Goal: Information Seeking & Learning: Learn about a topic

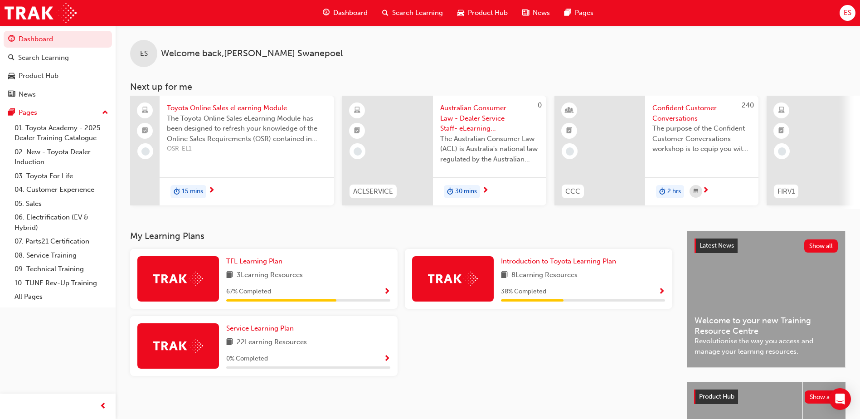
click at [189, 190] on span "15 mins" at bounding box center [192, 191] width 21 height 10
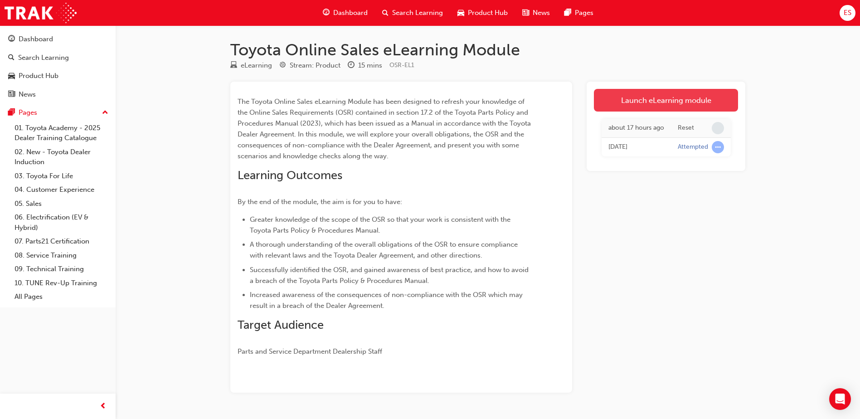
click at [660, 101] on link "Launch eLearning module" at bounding box center [666, 100] width 144 height 23
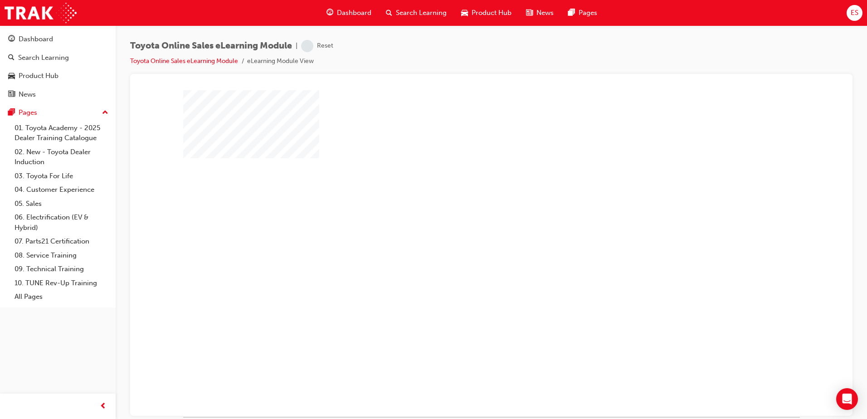
click at [465, 227] on div "play" at bounding box center [465, 227] width 0 height 0
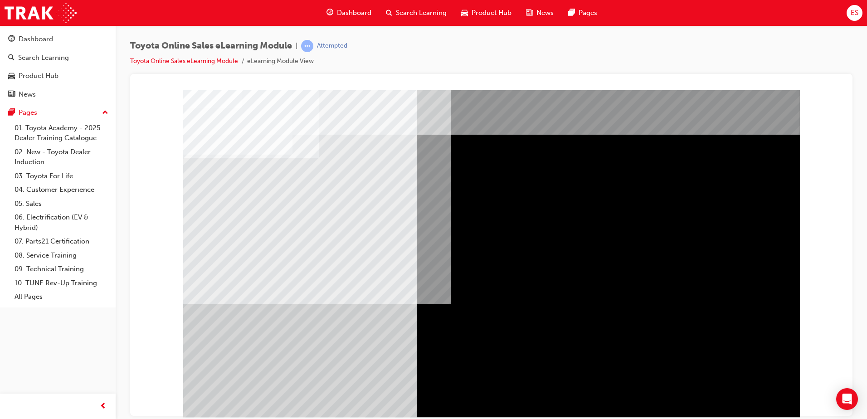
drag, startPoint x: 745, startPoint y: 396, endPoint x: 707, endPoint y: 399, distance: 38.2
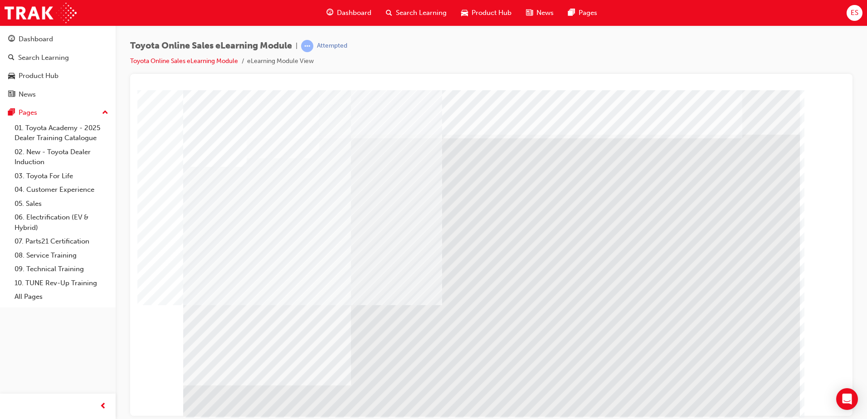
drag, startPoint x: 293, startPoint y: 223, endPoint x: 326, endPoint y: 243, distance: 38.6
click at [323, 241] on div "multistate" at bounding box center [491, 253] width 617 height 326
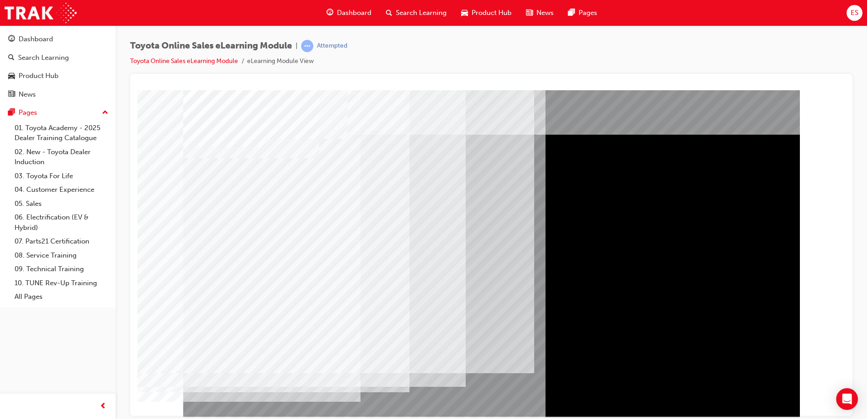
click at [240, 416] on div "BACK Trigger this button to go to the previous slide" at bounding box center [211, 424] width 57 height 16
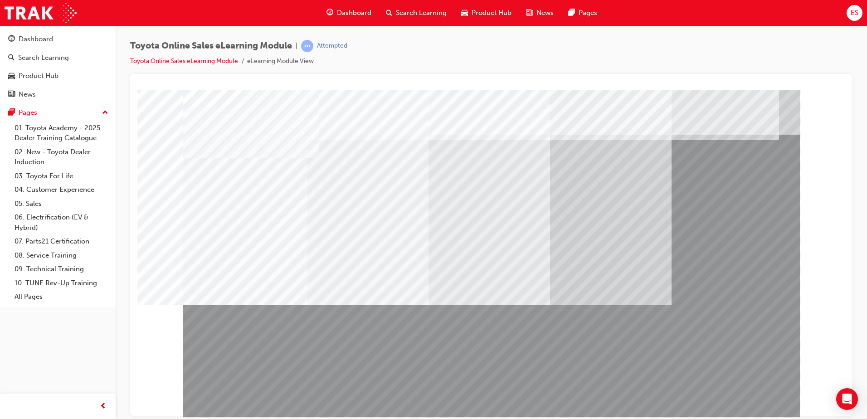
scroll to position [13, 0]
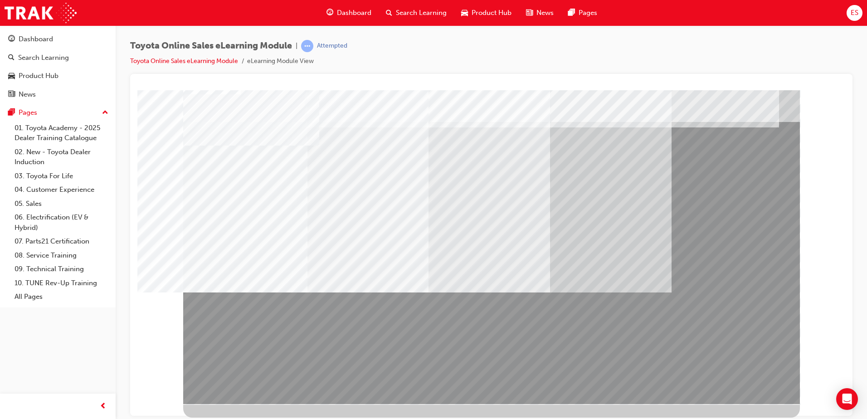
drag, startPoint x: 421, startPoint y: 354, endPoint x: 384, endPoint y: 345, distance: 38.2
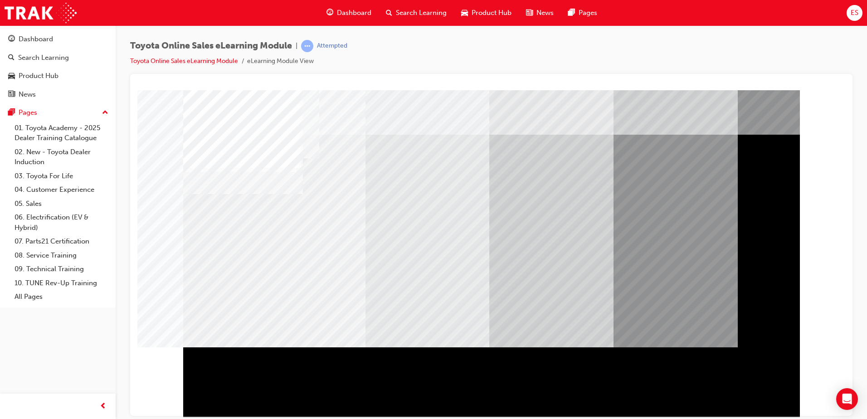
drag, startPoint x: 408, startPoint y: 350, endPoint x: 373, endPoint y: 343, distance: 36.0
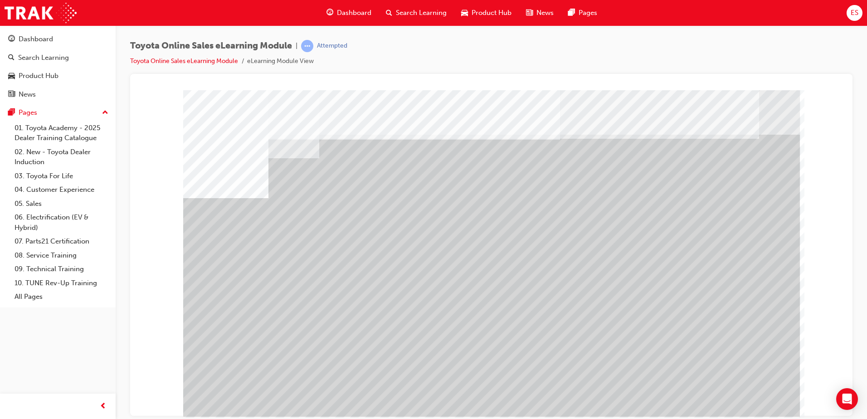
scroll to position [13, 0]
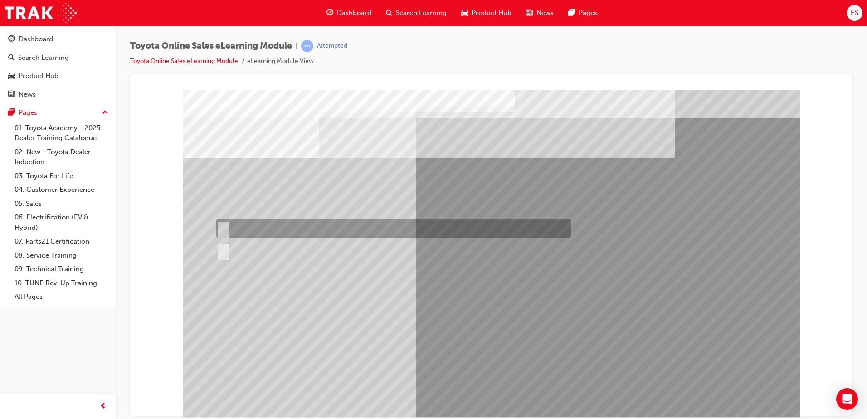
click at [253, 230] on div at bounding box center [391, 228] width 355 height 19
radio input "true"
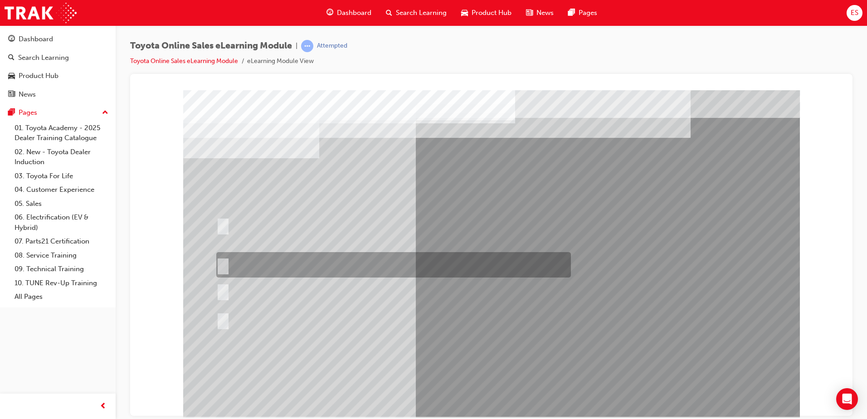
click at [279, 267] on div at bounding box center [391, 264] width 355 height 25
radio input "true"
click at [225, 263] on input "It must have “Official Toyota online store” in the name." at bounding box center [221, 265] width 10 height 10
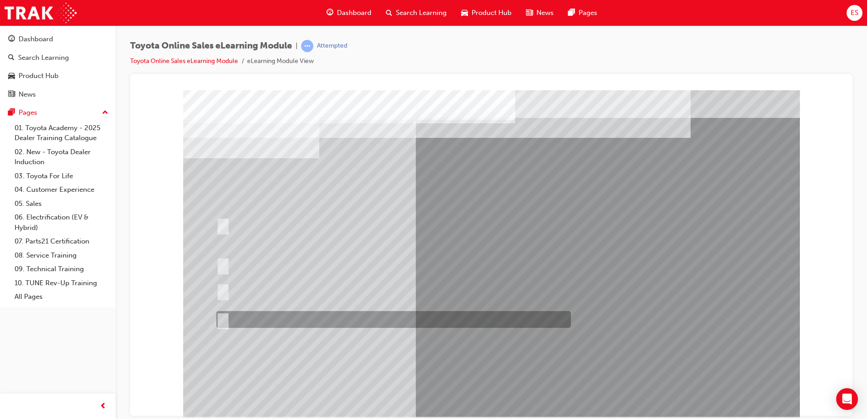
click at [224, 319] on input "It must be TMCA approved Dealer name." at bounding box center [221, 320] width 10 height 10
radio input "true"
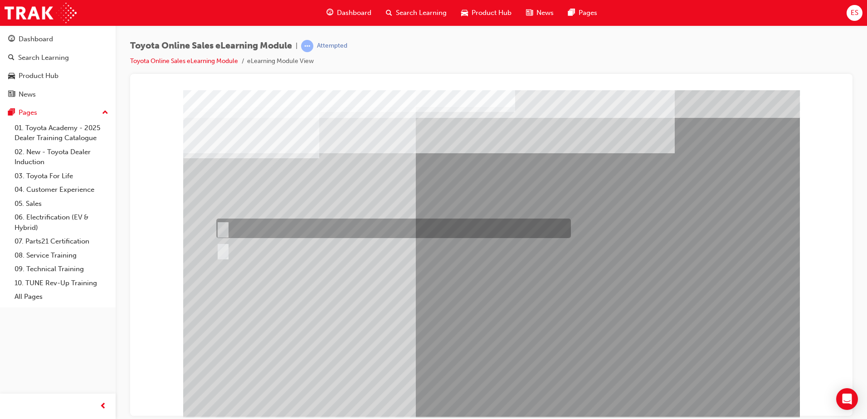
click at [220, 228] on input "Yes" at bounding box center [221, 229] width 10 height 10
radio input "true"
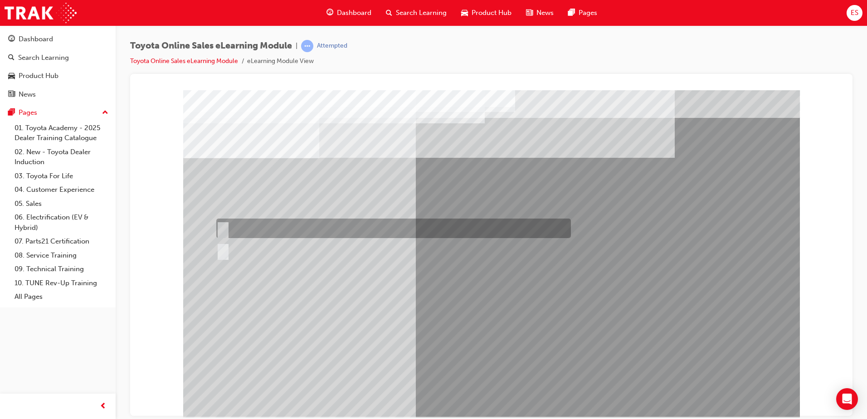
click at [253, 227] on div at bounding box center [391, 228] width 355 height 19
radio input "true"
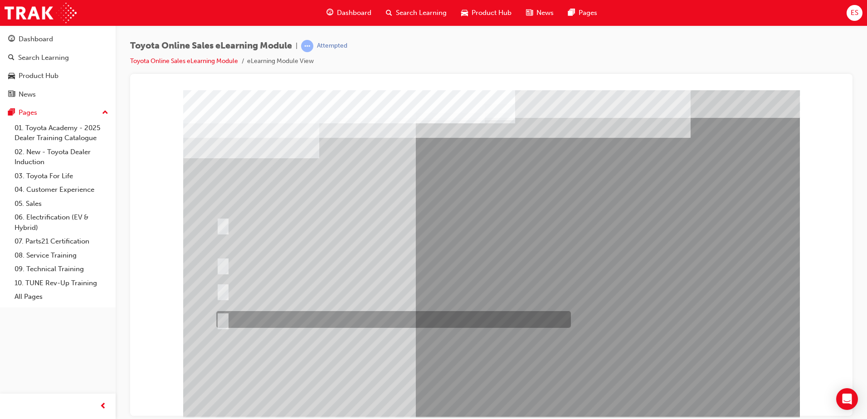
click at [289, 314] on div at bounding box center [391, 319] width 355 height 17
radio input "true"
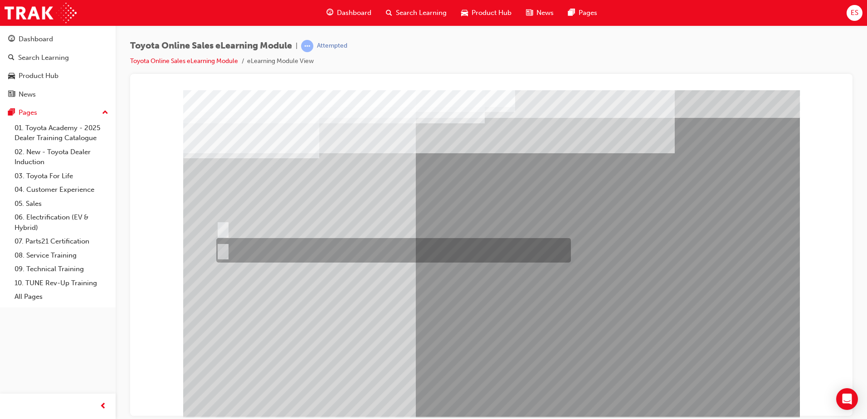
click at [227, 248] on div at bounding box center [391, 250] width 355 height 24
radio input "true"
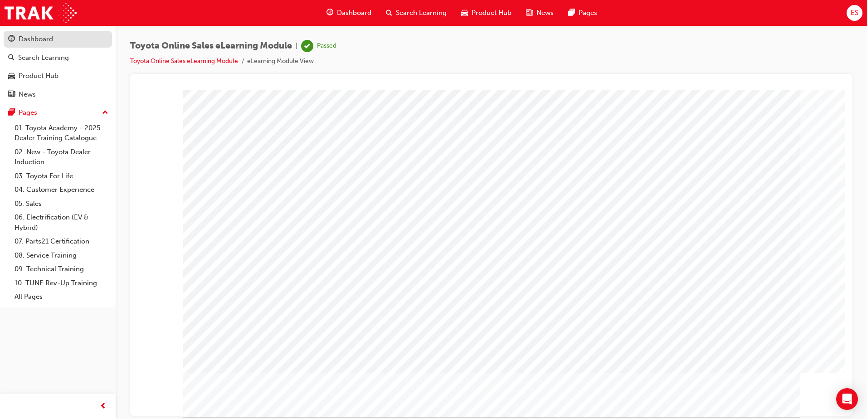
click at [46, 38] on div "Dashboard" at bounding box center [36, 39] width 34 height 10
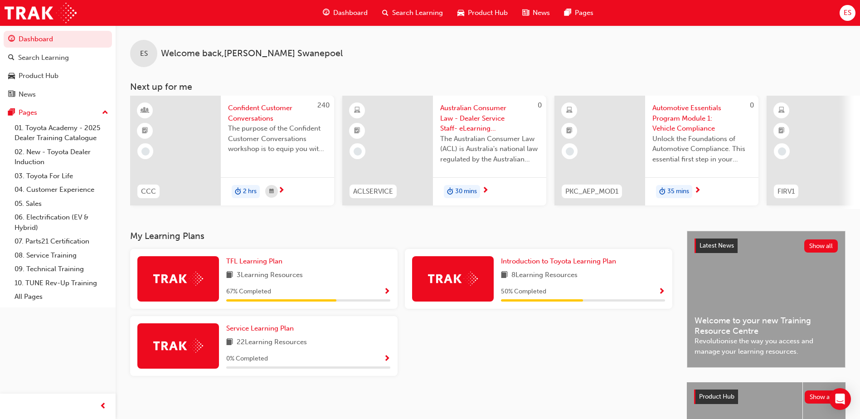
click at [242, 147] on span "The purpose of the Confident Customer Conversations workshop is to equip you wi…" at bounding box center [277, 138] width 99 height 31
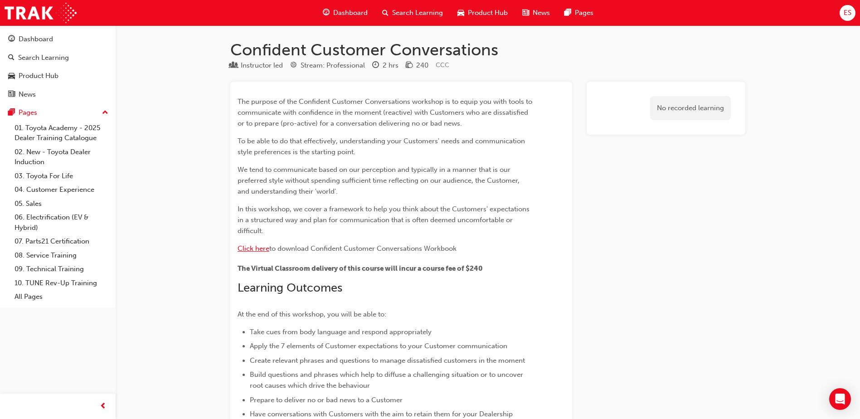
click at [263, 247] on span "Click here" at bounding box center [254, 248] width 32 height 8
click at [37, 37] on div "Dashboard" at bounding box center [36, 39] width 34 height 10
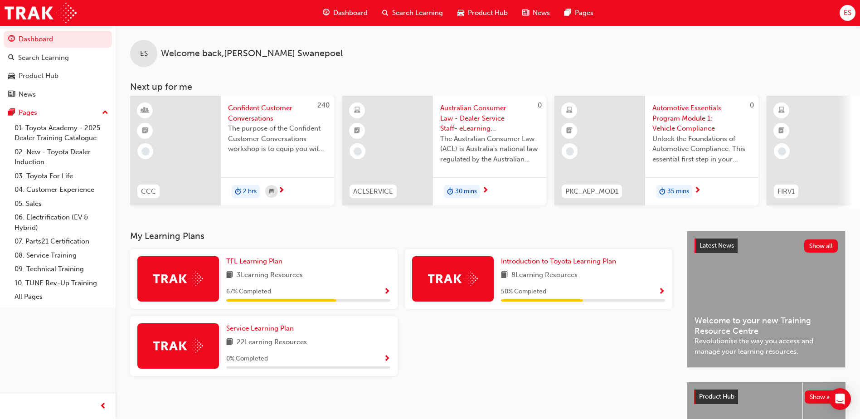
click at [466, 130] on span "Australian Consumer Law - Dealer Service Staff- eLearning Module" at bounding box center [489, 118] width 99 height 31
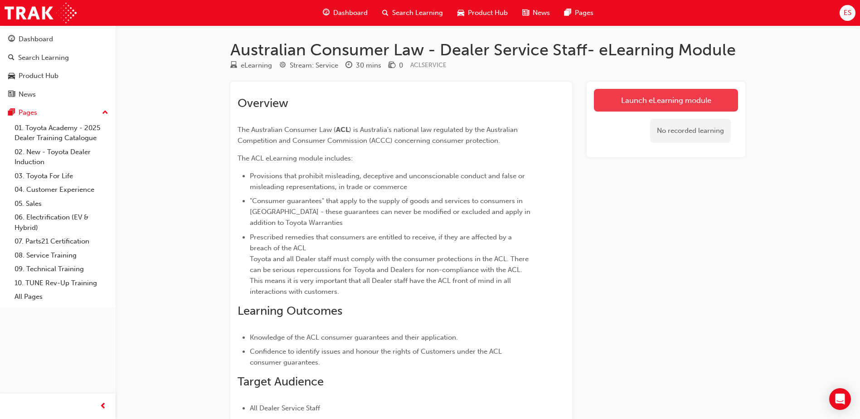
click at [616, 106] on link "Launch eLearning module" at bounding box center [666, 100] width 144 height 23
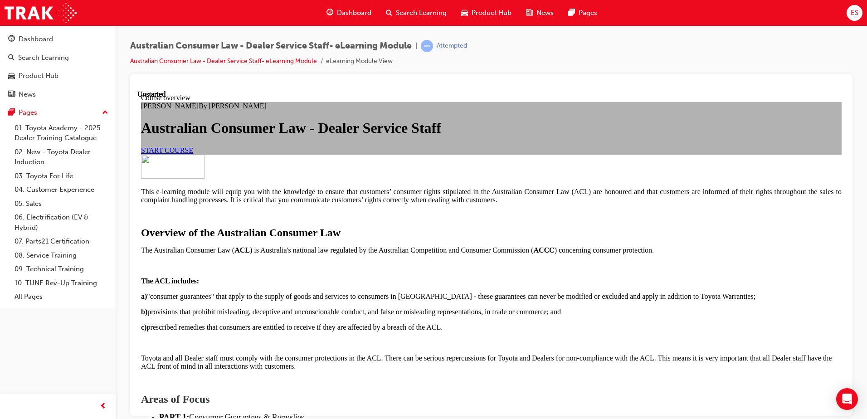
click at [193, 154] on link "START COURSE" at bounding box center [167, 150] width 52 height 8
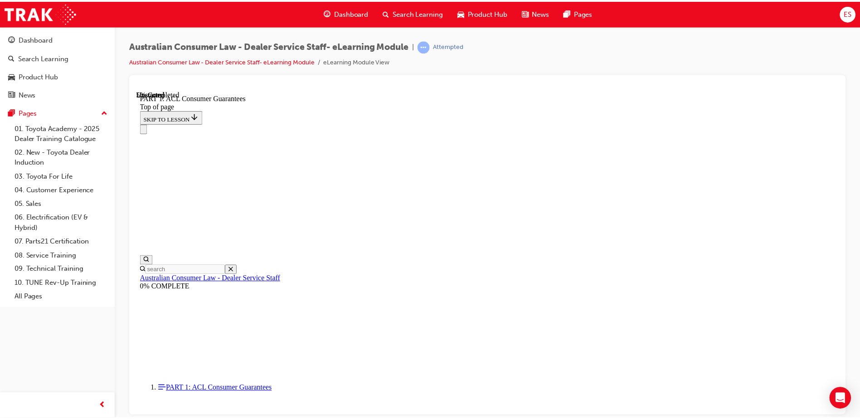
scroll to position [482, 0]
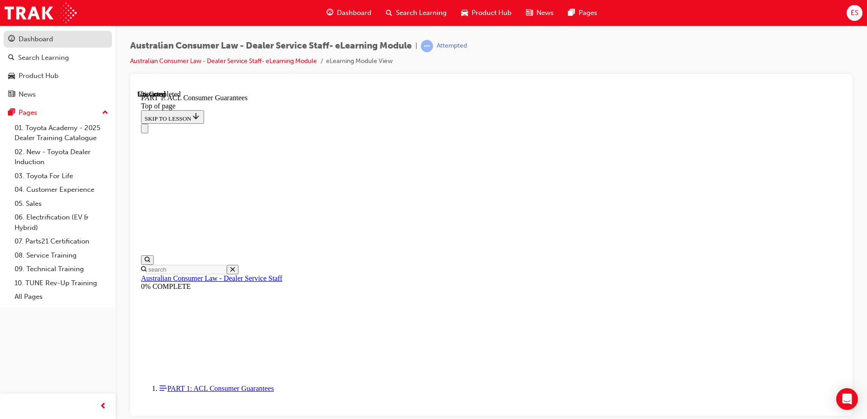
click at [34, 38] on div "Dashboard" at bounding box center [36, 39] width 34 height 10
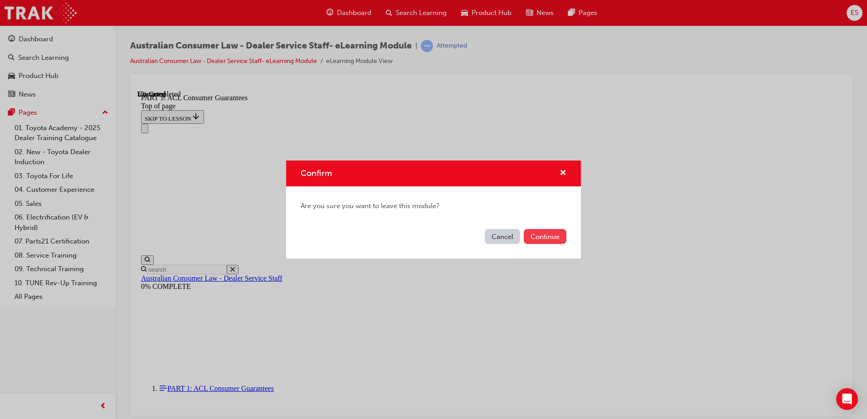
click at [554, 240] on button "Continue" at bounding box center [545, 236] width 43 height 15
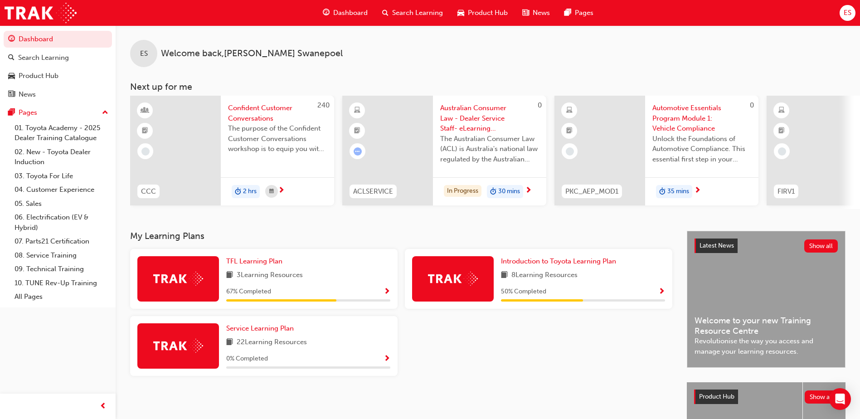
click at [247, 191] on span "2 hrs" at bounding box center [250, 191] width 14 height 10
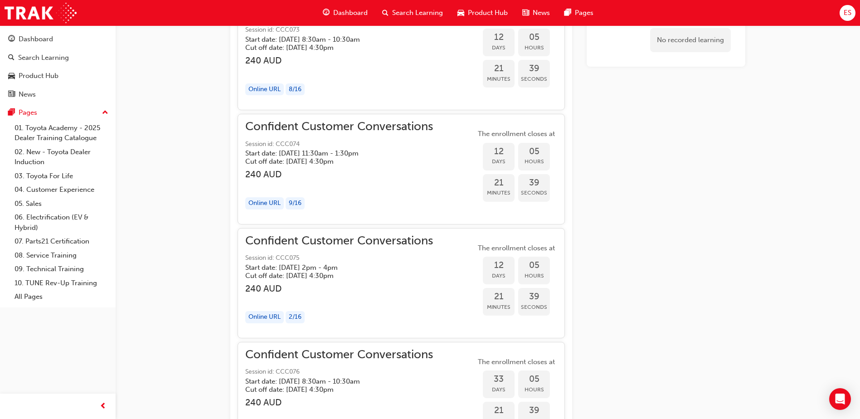
scroll to position [553, 0]
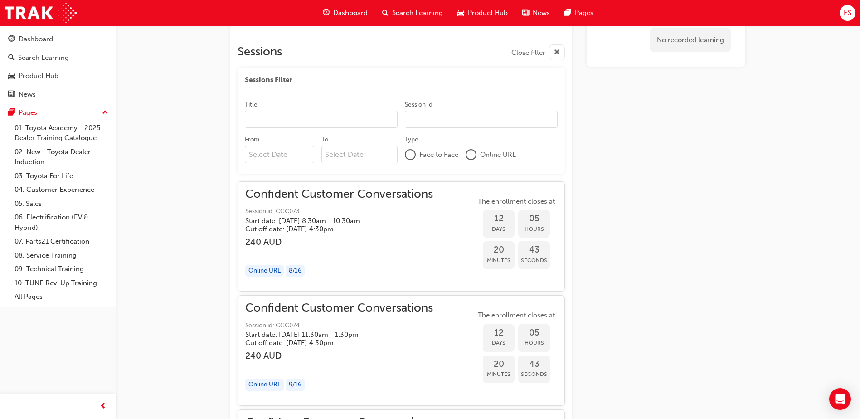
click at [473, 155] on div at bounding box center [471, 154] width 9 height 9
click at [407, 152] on div at bounding box center [410, 155] width 9 height 9
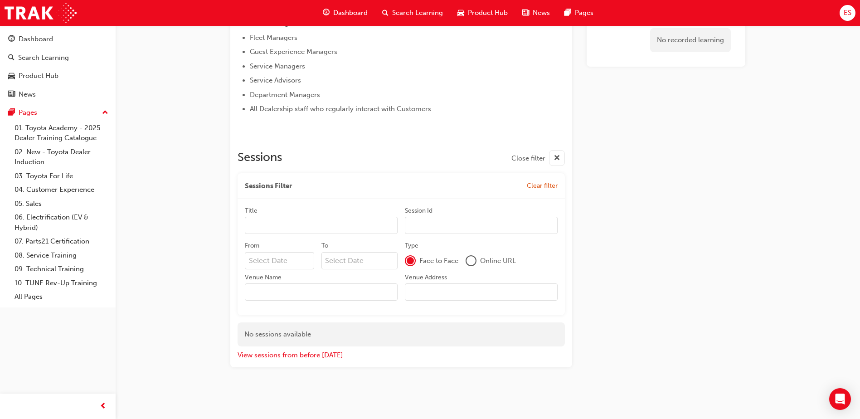
click at [473, 257] on div at bounding box center [471, 260] width 9 height 9
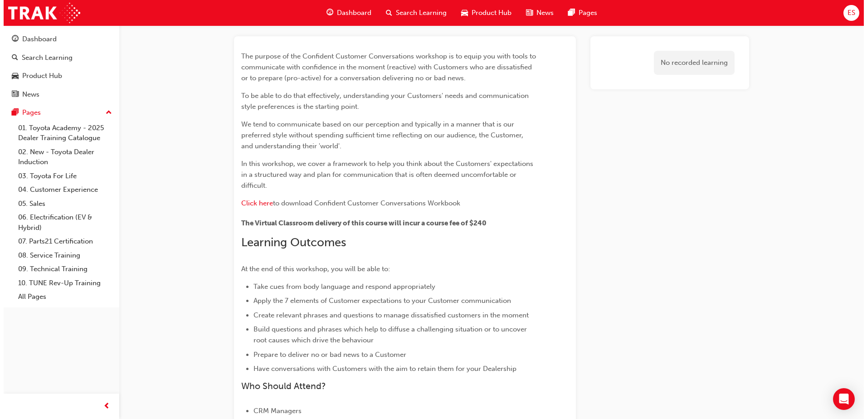
scroll to position [0, 0]
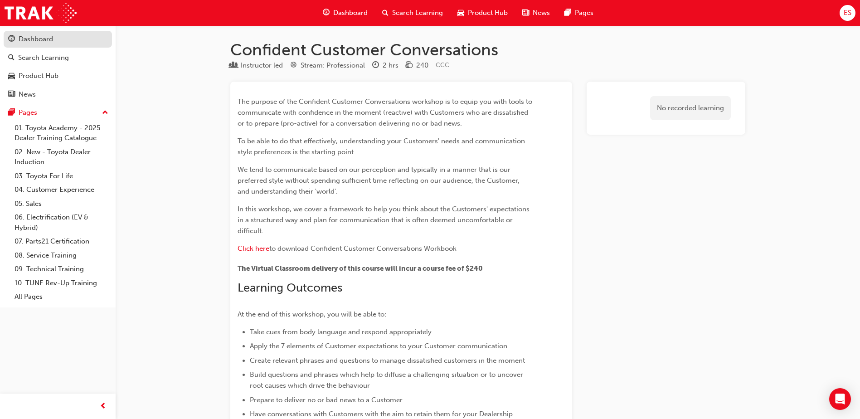
click at [36, 38] on div "Dashboard" at bounding box center [36, 39] width 34 height 10
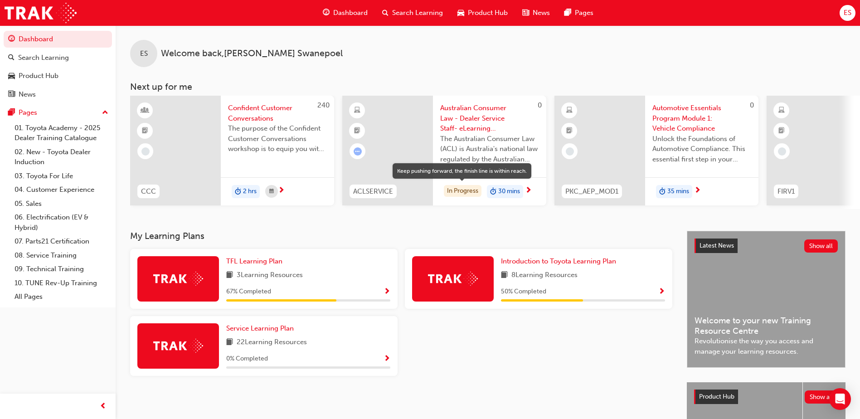
click at [467, 190] on div "In Progress" at bounding box center [463, 191] width 38 height 12
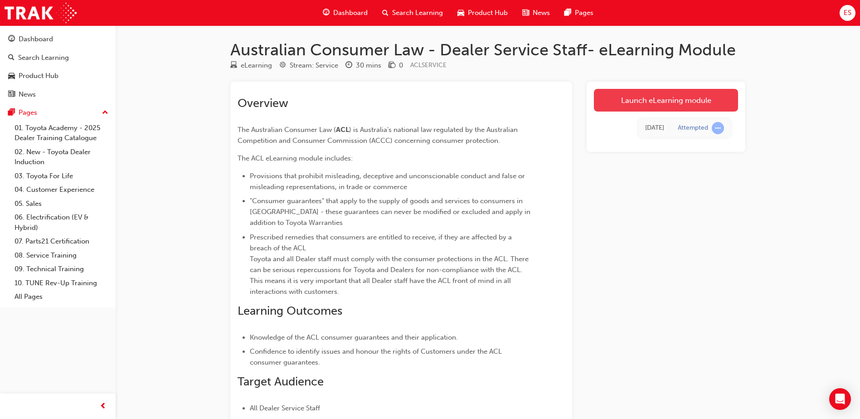
click at [621, 104] on link "Launch eLearning module" at bounding box center [666, 100] width 144 height 23
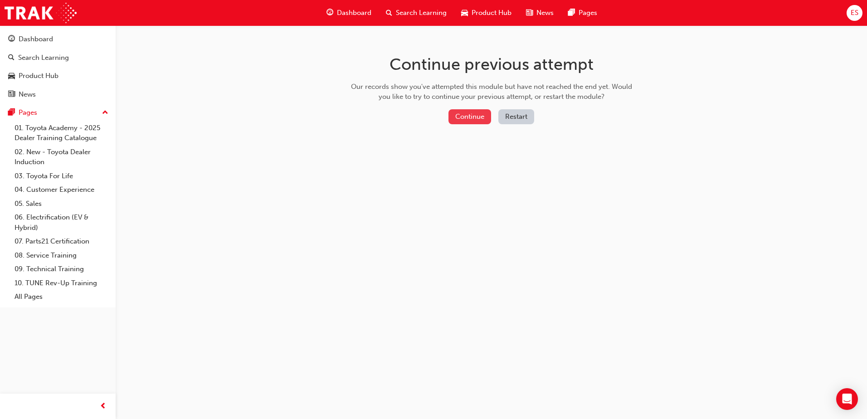
click at [463, 119] on button "Continue" at bounding box center [469, 116] width 43 height 15
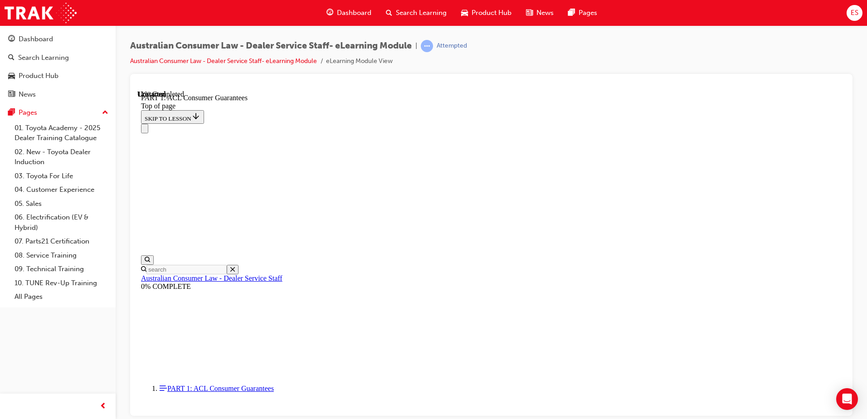
scroll to position [1479, 0]
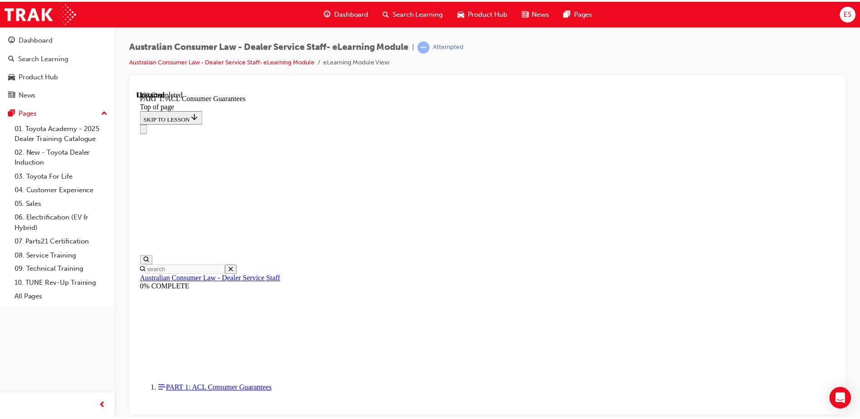
scroll to position [1411, 0]
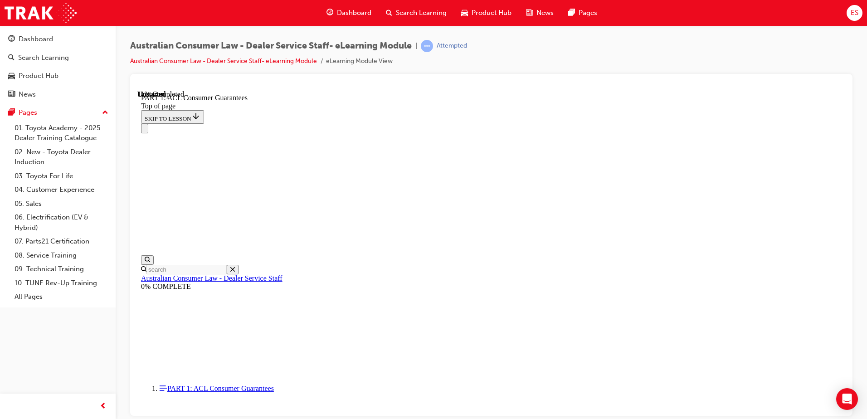
click at [28, 41] on div "Dashboard" at bounding box center [36, 39] width 34 height 10
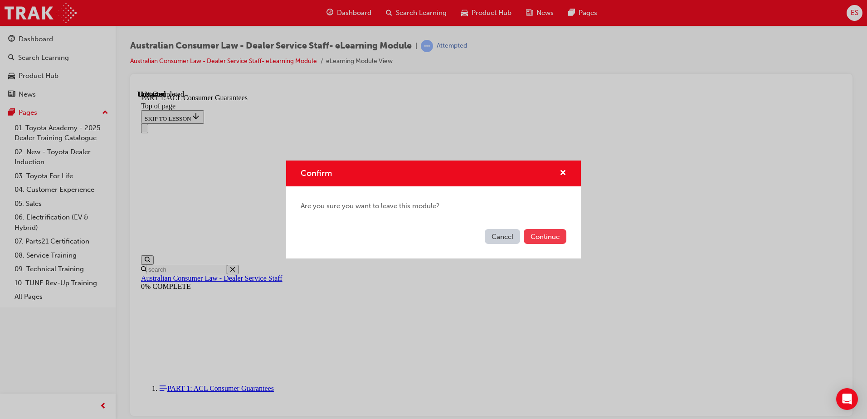
click at [560, 241] on button "Continue" at bounding box center [545, 236] width 43 height 15
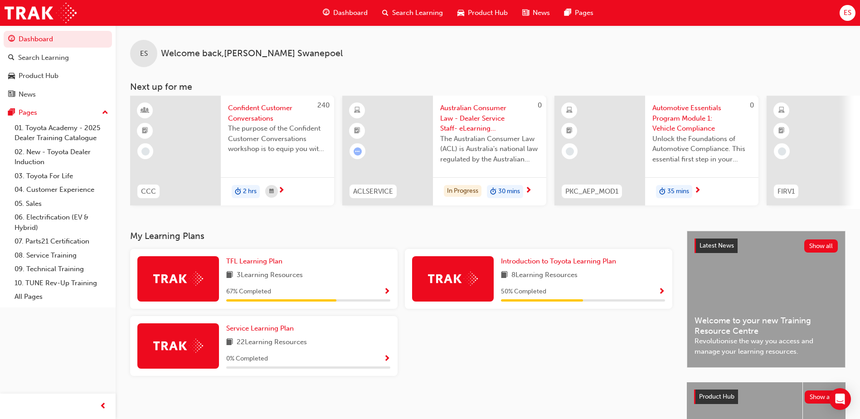
click at [258, 142] on span "The purpose of the Confident Customer Conversations workshop is to equip you wi…" at bounding box center [277, 138] width 99 height 31
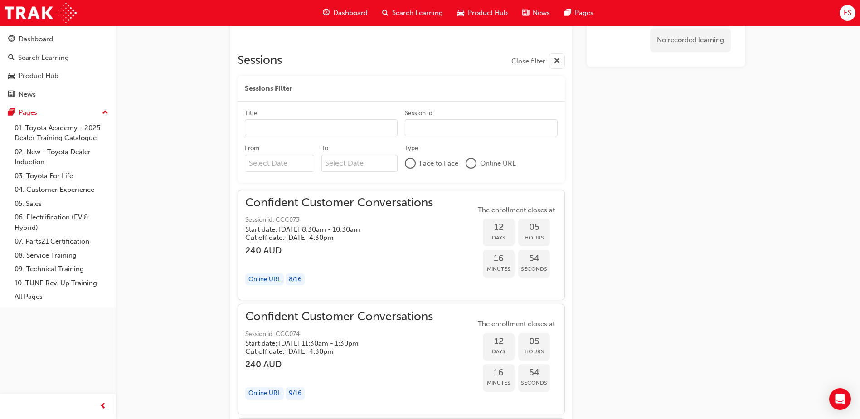
scroll to position [635, 0]
